Goal: Find specific page/section: Find specific page/section

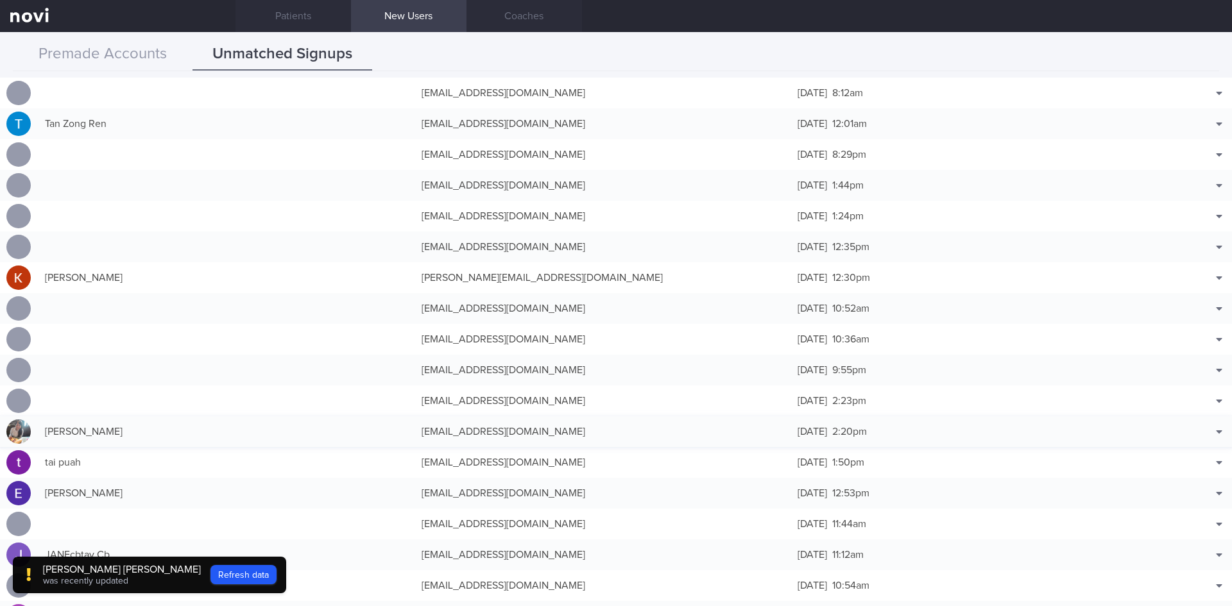
scroll to position [257, 0]
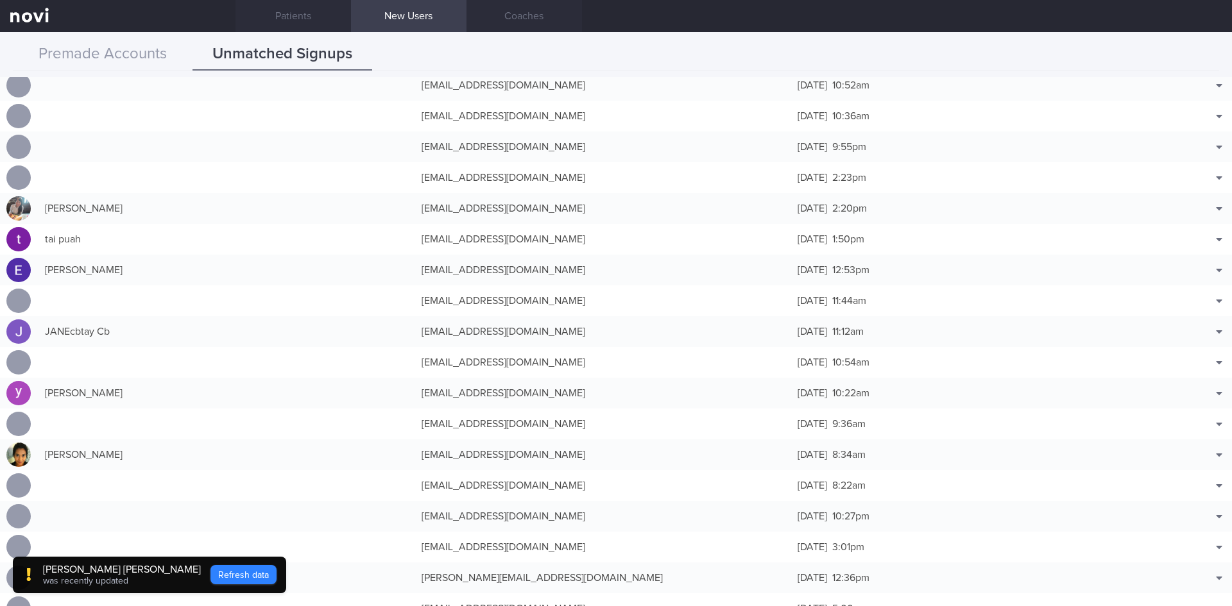
click at [228, 575] on button "Refresh data" at bounding box center [243, 574] width 66 height 19
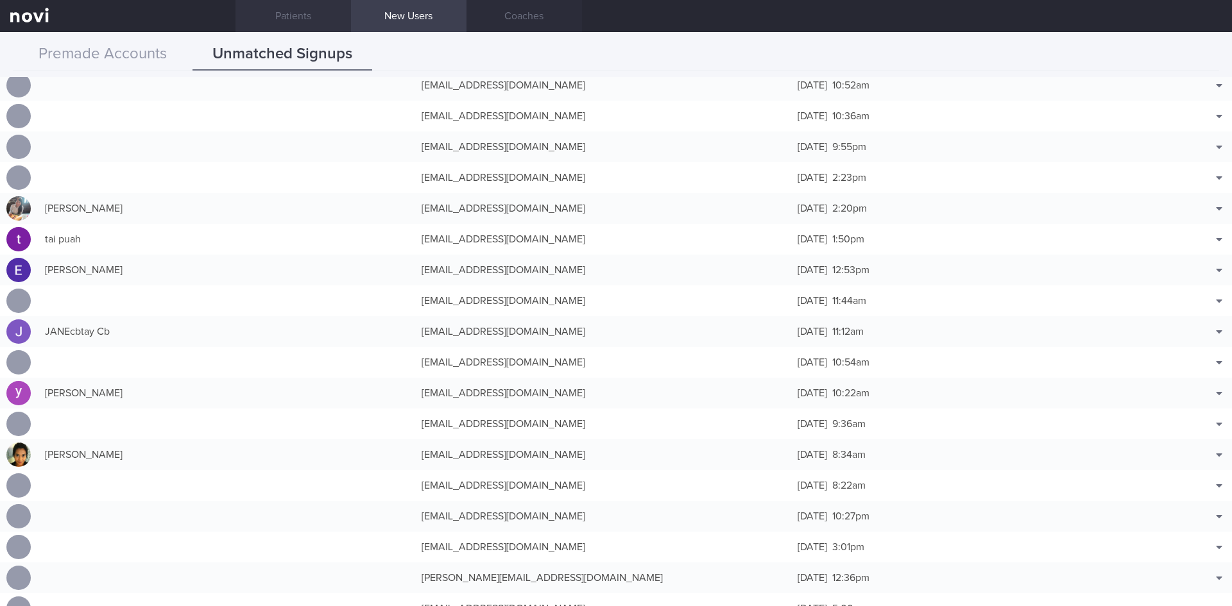
click at [302, 21] on link "Patients" at bounding box center [292, 16] width 115 height 32
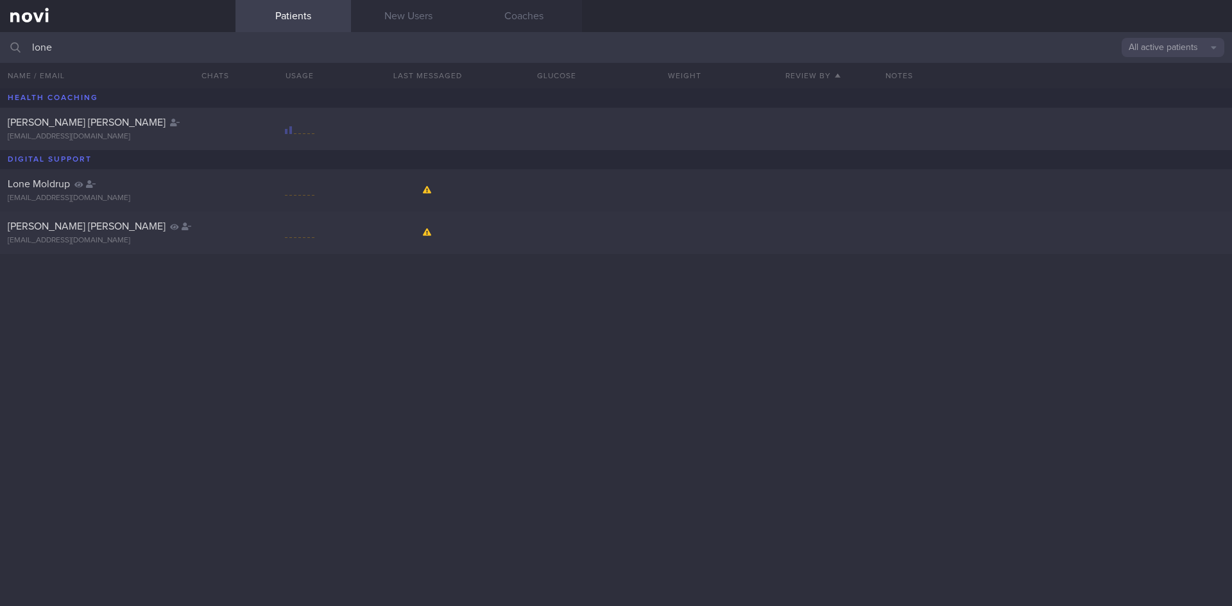
drag, startPoint x: 87, startPoint y: 53, endPoint x: 34, endPoint y: 45, distance: 53.2
click at [34, 45] on input "lone" at bounding box center [616, 47] width 1232 height 31
type input "l"
type input "[PERSON_NAME]"
click at [201, 126] on div "[PERSON_NAME] [PERSON_NAME]" at bounding box center [116, 122] width 217 height 13
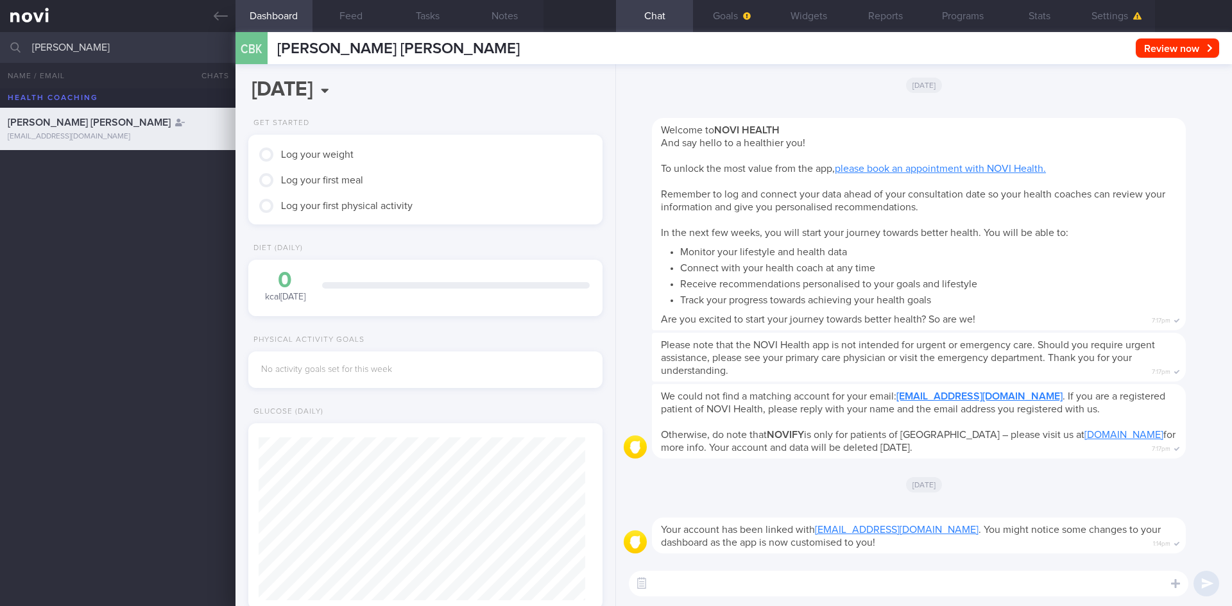
scroll to position [160, 322]
click at [729, 13] on button "Goals" at bounding box center [731, 16] width 77 height 32
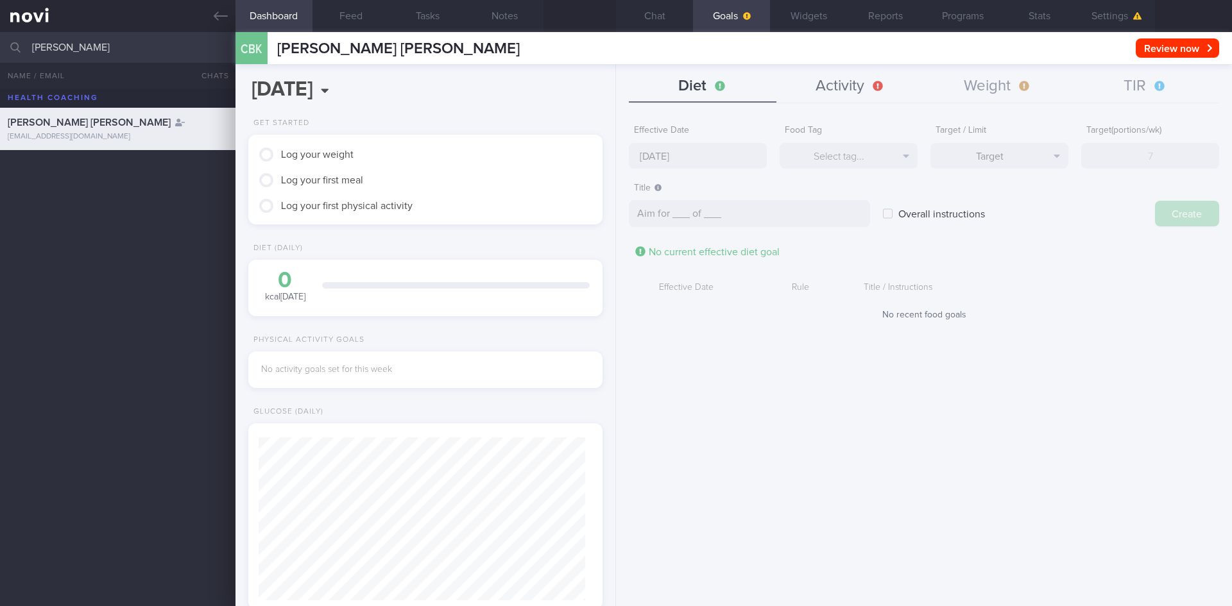
click at [865, 92] on button "Activity" at bounding box center [850, 87] width 148 height 32
click at [995, 92] on button "Weight" at bounding box center [998, 87] width 148 height 32
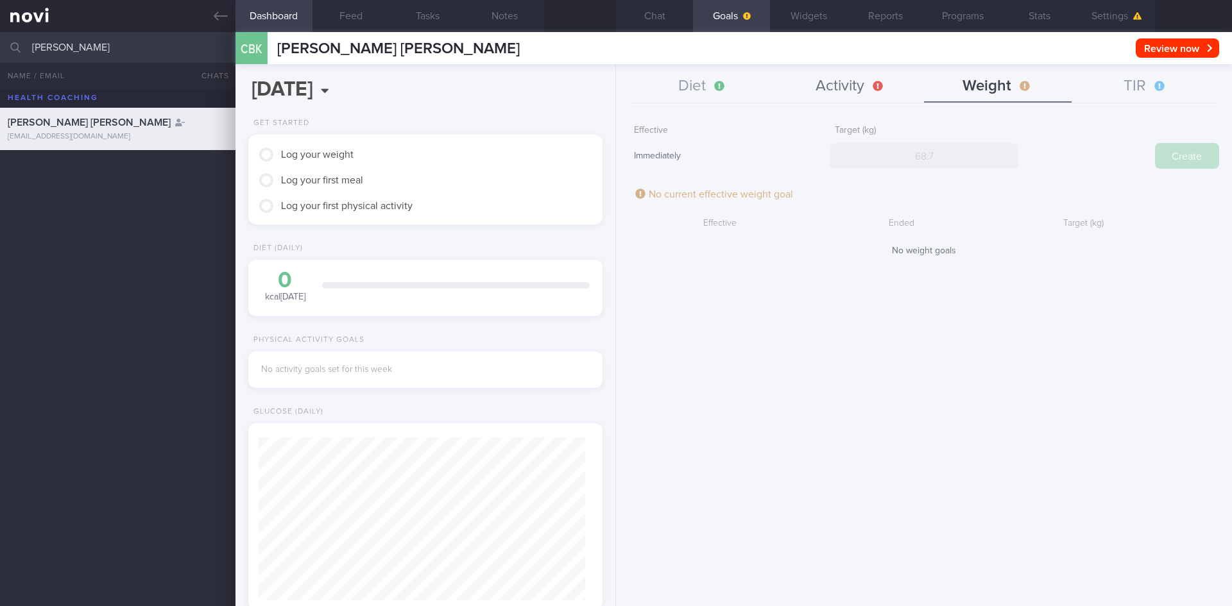
click at [838, 89] on button "Activity" at bounding box center [850, 87] width 148 height 32
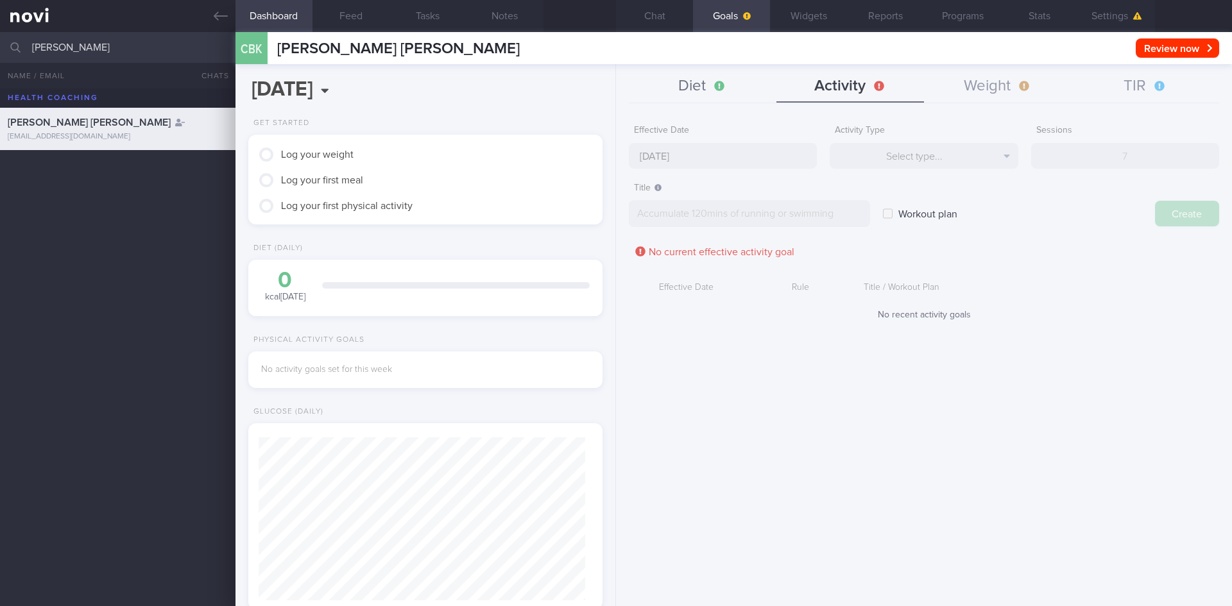
click at [718, 87] on button "Diet" at bounding box center [703, 87] width 148 height 32
click at [341, 21] on button "Feed" at bounding box center [350, 16] width 77 height 32
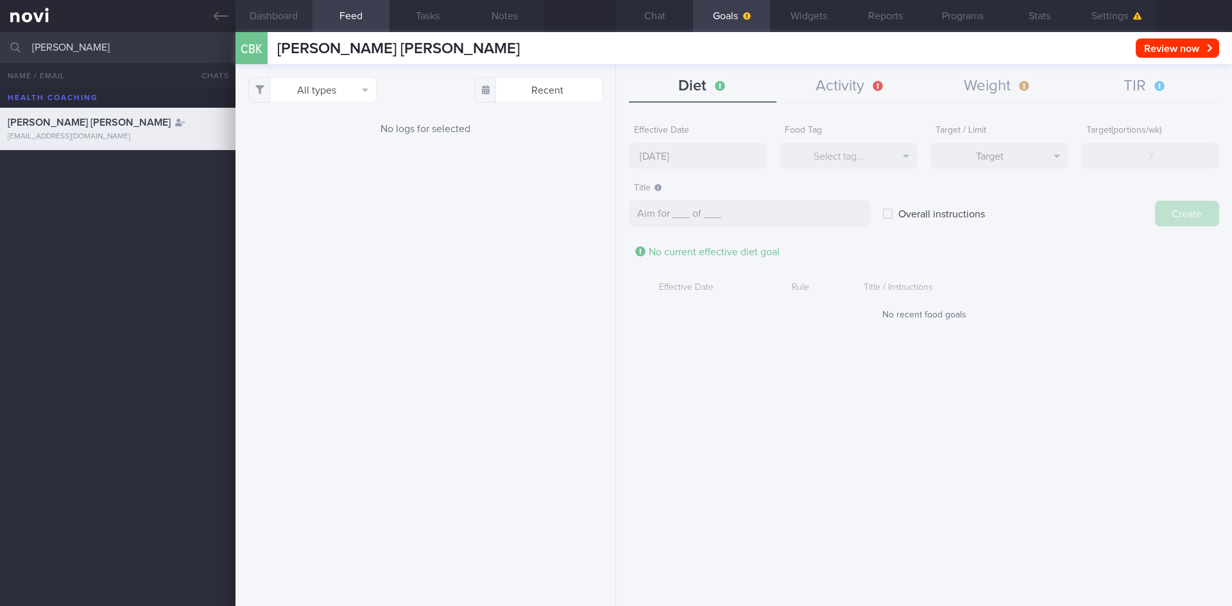
click at [286, 19] on button "Dashboard" at bounding box center [273, 16] width 77 height 32
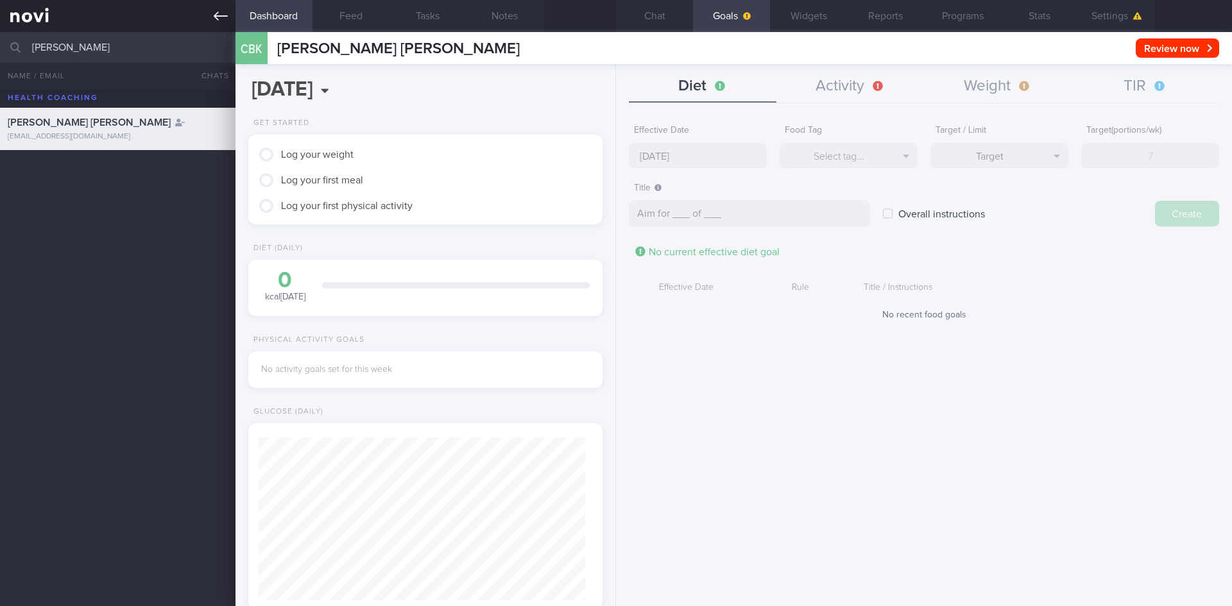
click at [216, 15] on icon at bounding box center [221, 16] width 14 height 9
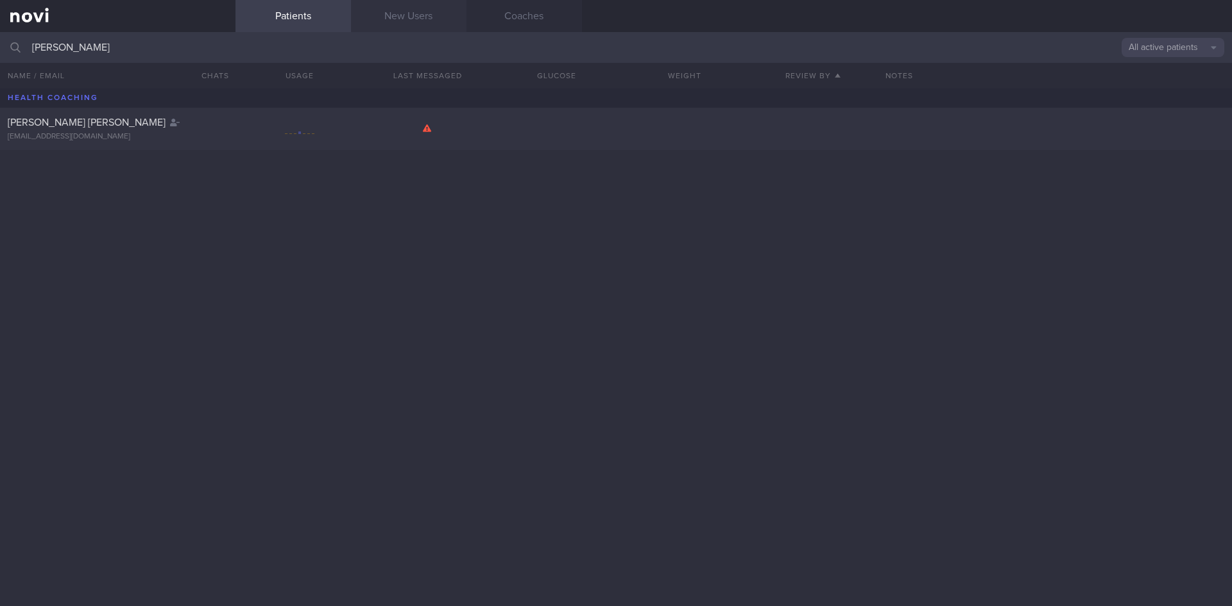
click at [412, 26] on link "New Users" at bounding box center [408, 16] width 115 height 32
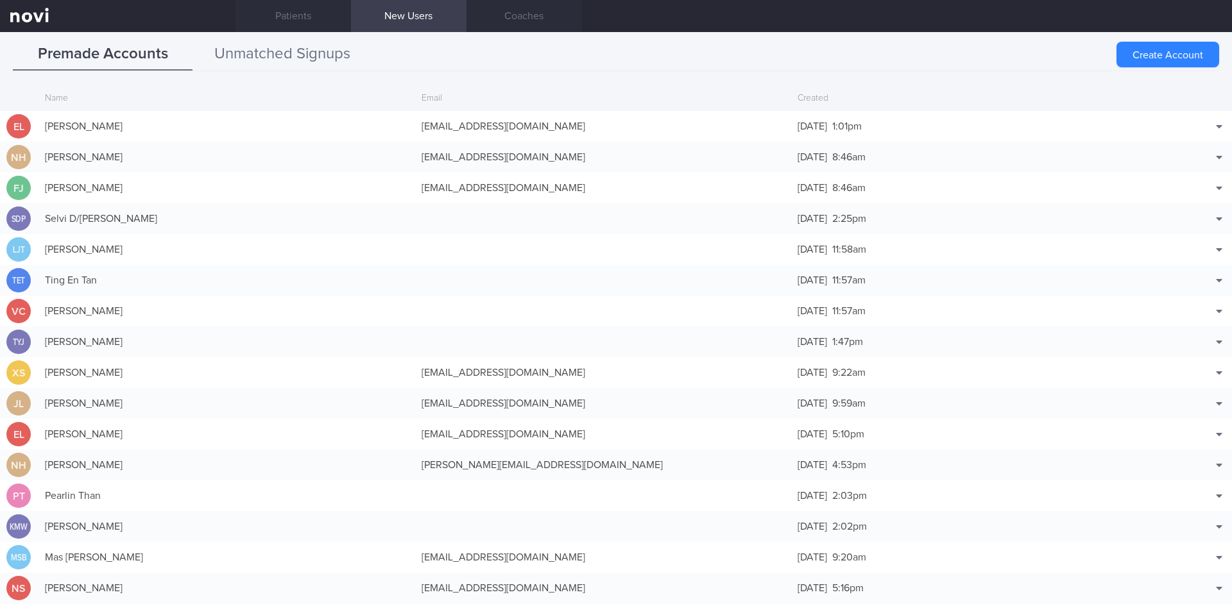
click at [290, 56] on button "Unmatched Signups" at bounding box center [282, 54] width 180 height 32
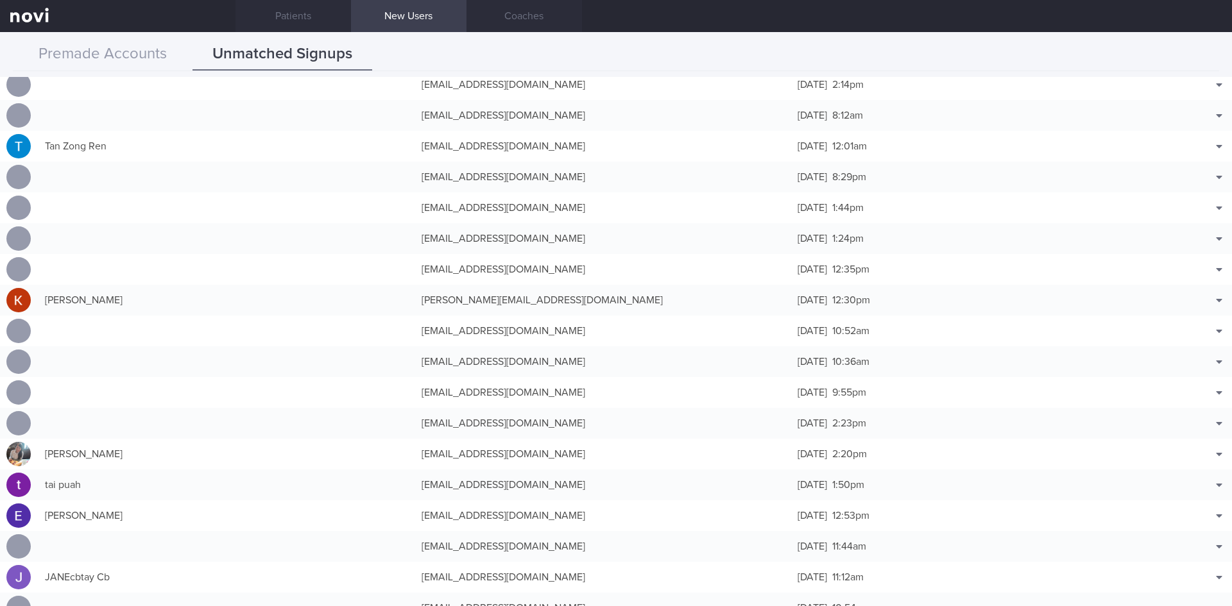
scroll to position [64, 0]
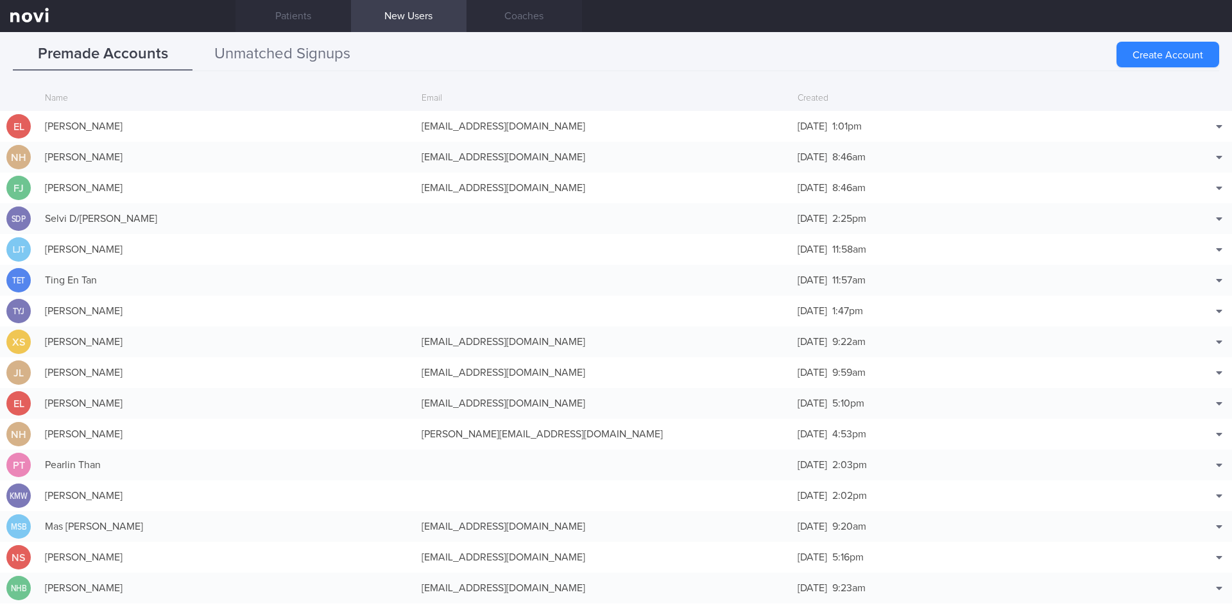
click at [318, 65] on button "Unmatched Signups" at bounding box center [282, 54] width 180 height 32
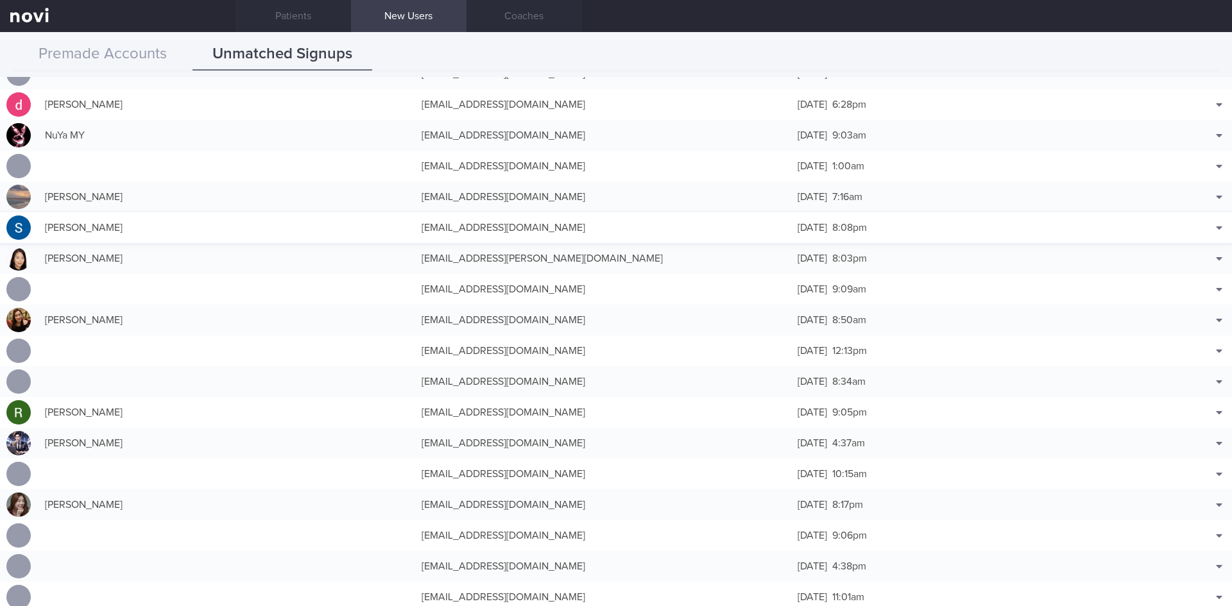
scroll to position [9496, 0]
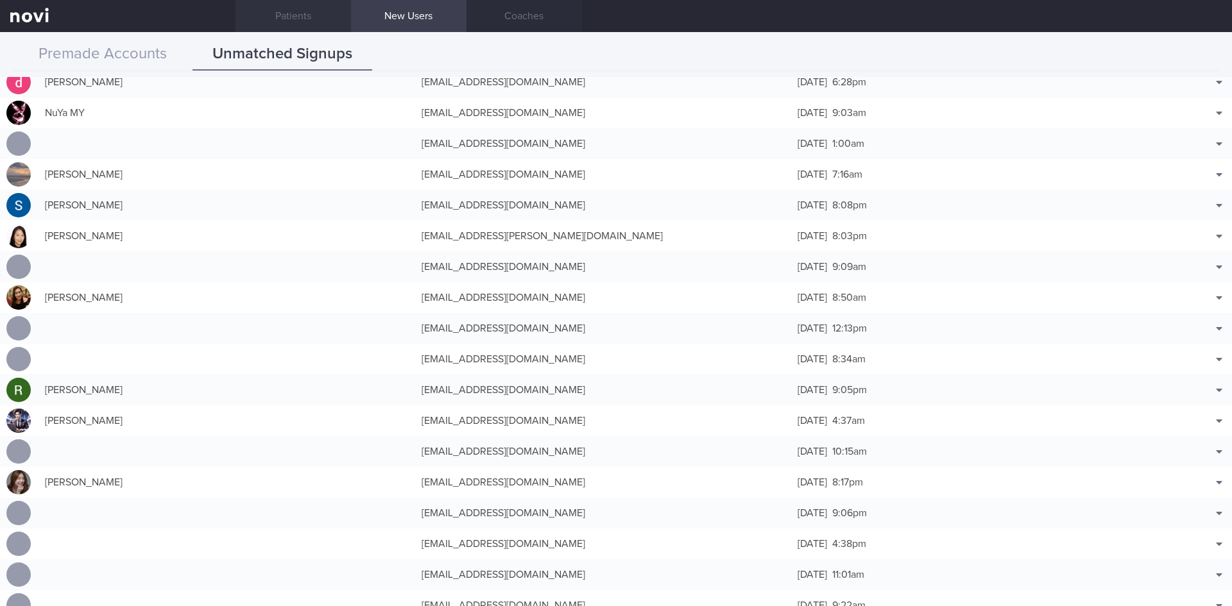
click at [296, 13] on link "Patients" at bounding box center [292, 16] width 115 height 32
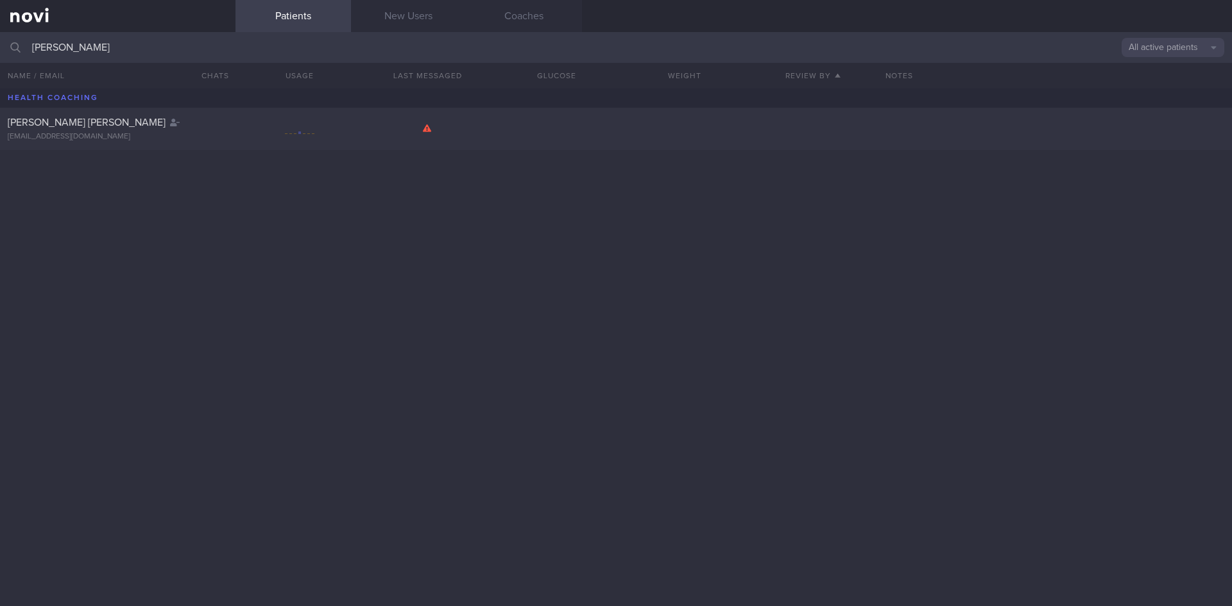
drag, startPoint x: 111, startPoint y: 53, endPoint x: 0, endPoint y: 45, distance: 111.3
click at [0, 45] on input "[PERSON_NAME]" at bounding box center [616, 47] width 1232 height 31
type input "[PERSON_NAME]"
click at [130, 130] on div "[PERSON_NAME] [EMAIL_ADDRESS][DOMAIN_NAME]" at bounding box center [117, 129] width 235 height 26
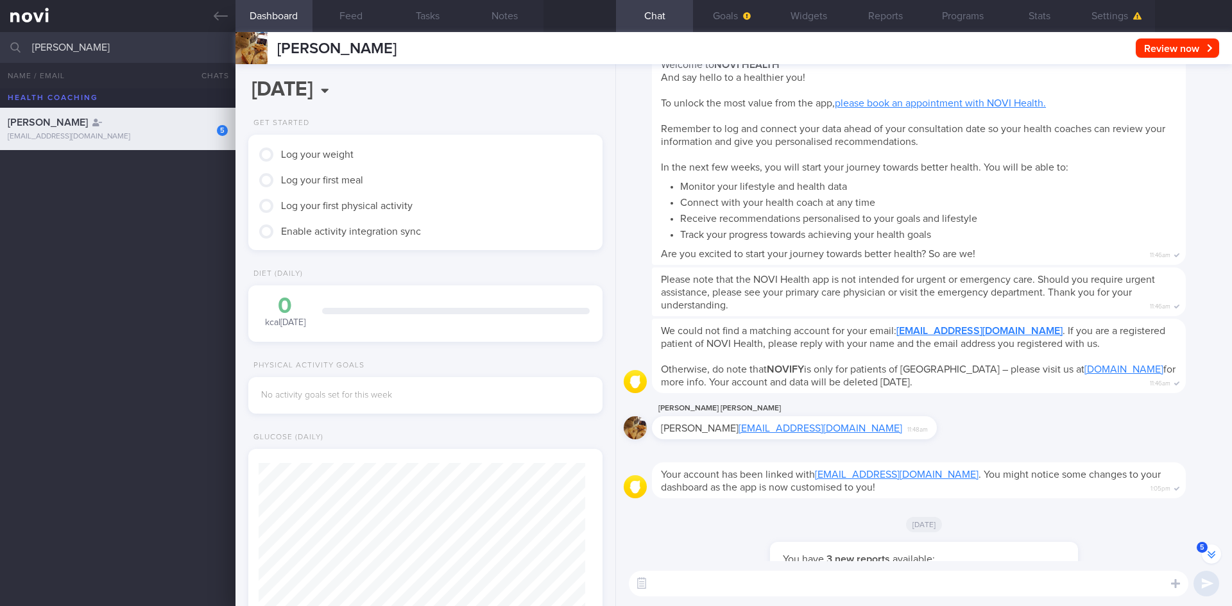
scroll to position [1, 0]
